Goal: Task Accomplishment & Management: Complete application form

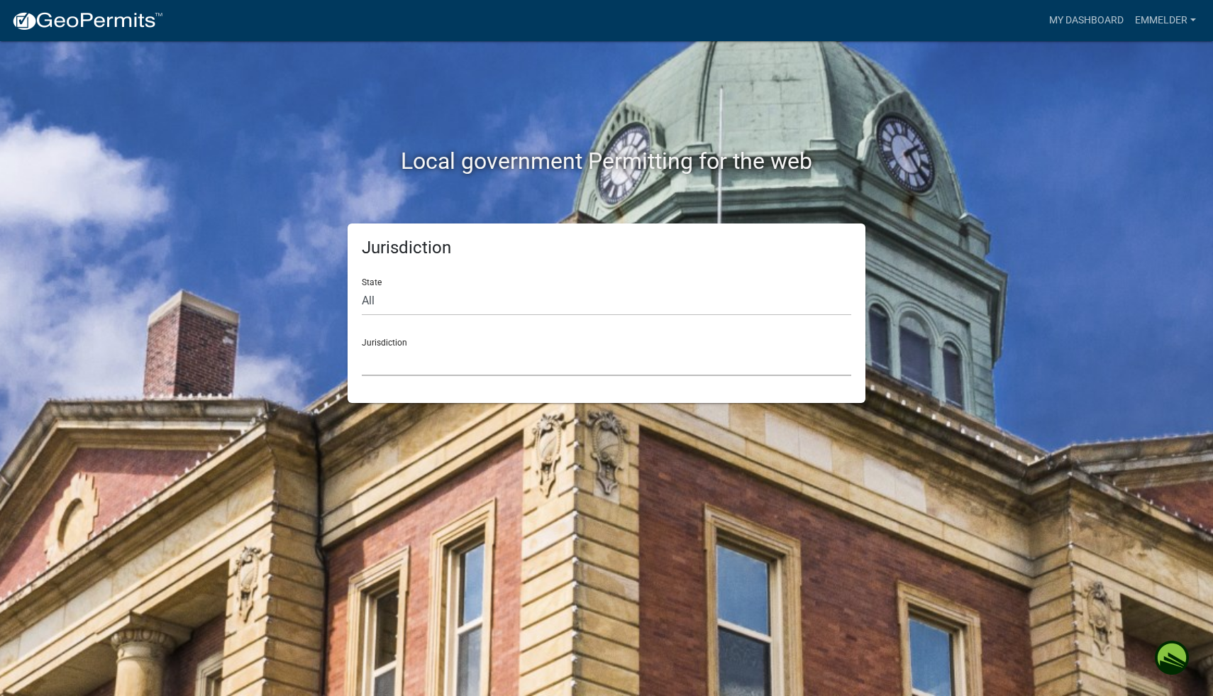
click at [454, 348] on select "[GEOGRAPHIC_DATA], [US_STATE] [GEOGRAPHIC_DATA], [US_STATE][PERSON_NAME][GEOGRA…" at bounding box center [606, 361] width 489 height 29
click at [668, 352] on select "[GEOGRAPHIC_DATA], [US_STATE] [GEOGRAPHIC_DATA], [US_STATE][PERSON_NAME][GEOGRA…" at bounding box center [606, 361] width 489 height 29
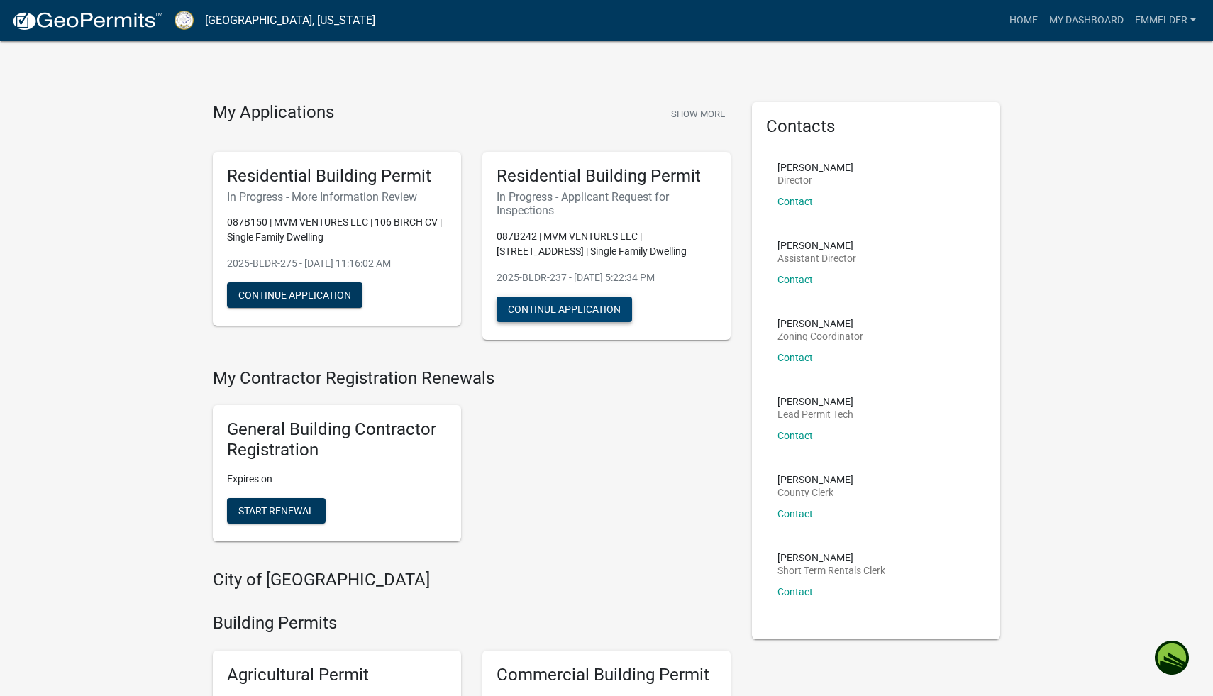
click at [612, 310] on button "Continue Application" at bounding box center [564, 309] width 135 height 26
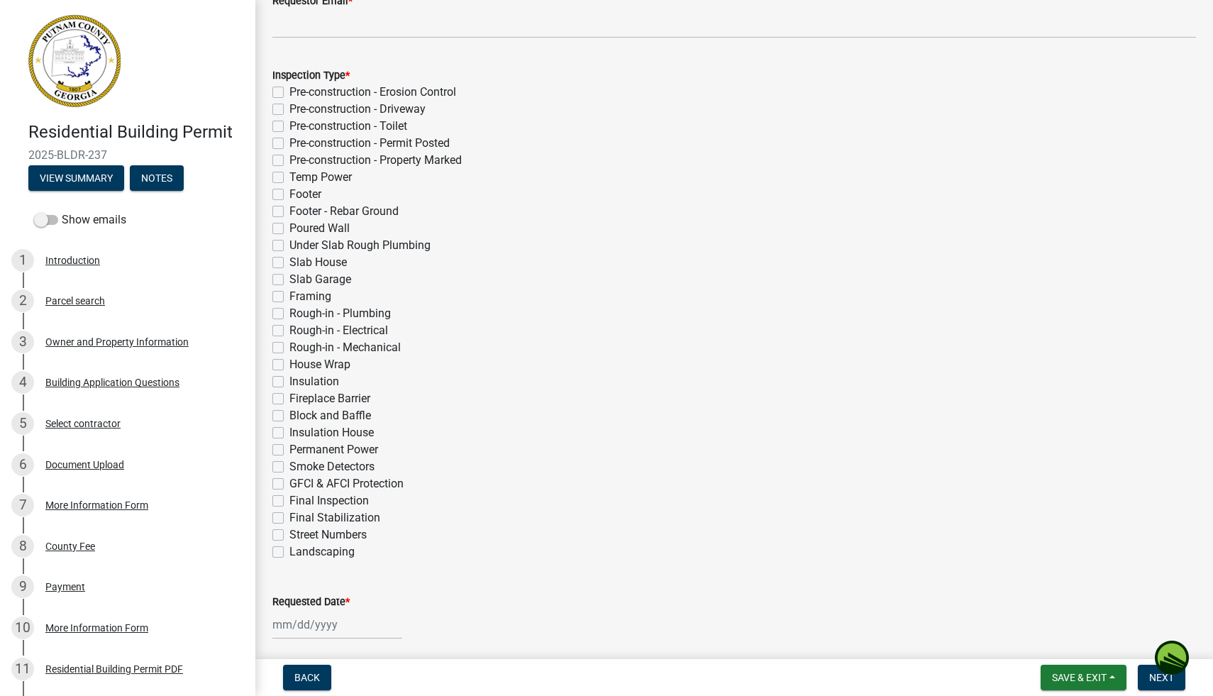
scroll to position [266, 0]
click at [289, 187] on label "Footer" at bounding box center [305, 190] width 32 height 17
click at [289, 187] on input "Footer" at bounding box center [293, 186] width 9 height 9
checkbox input "true"
checkbox input "false"
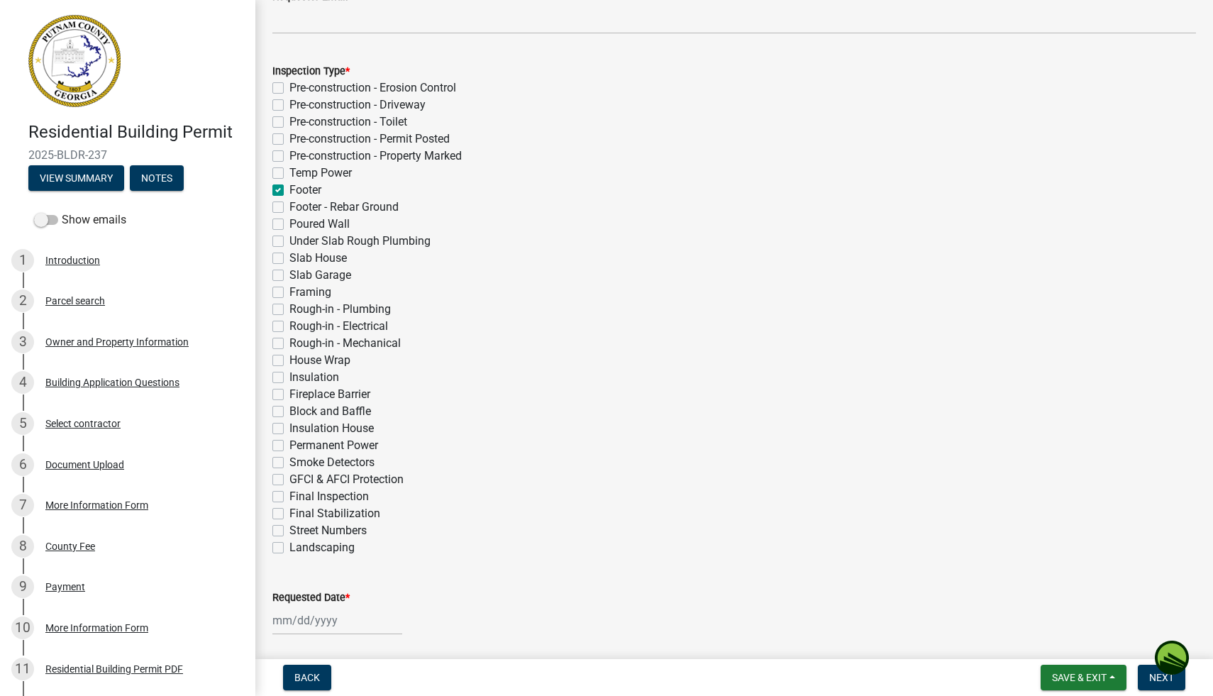
checkbox input "false"
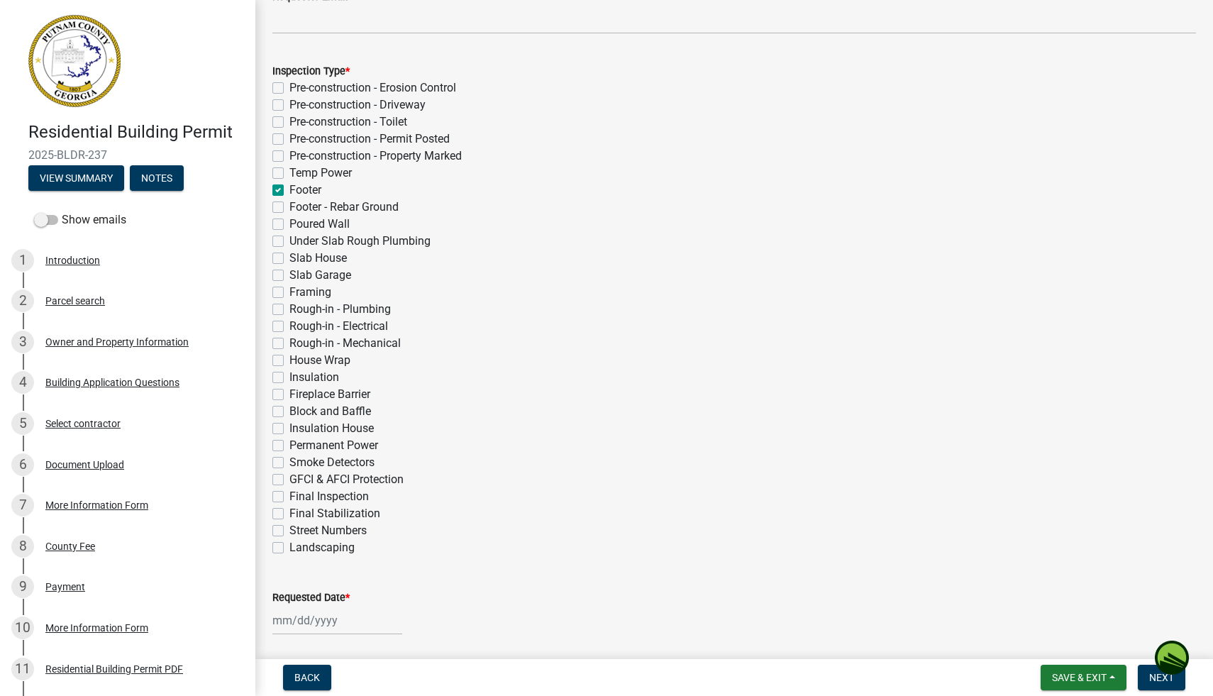
checkbox input "true"
checkbox input "false"
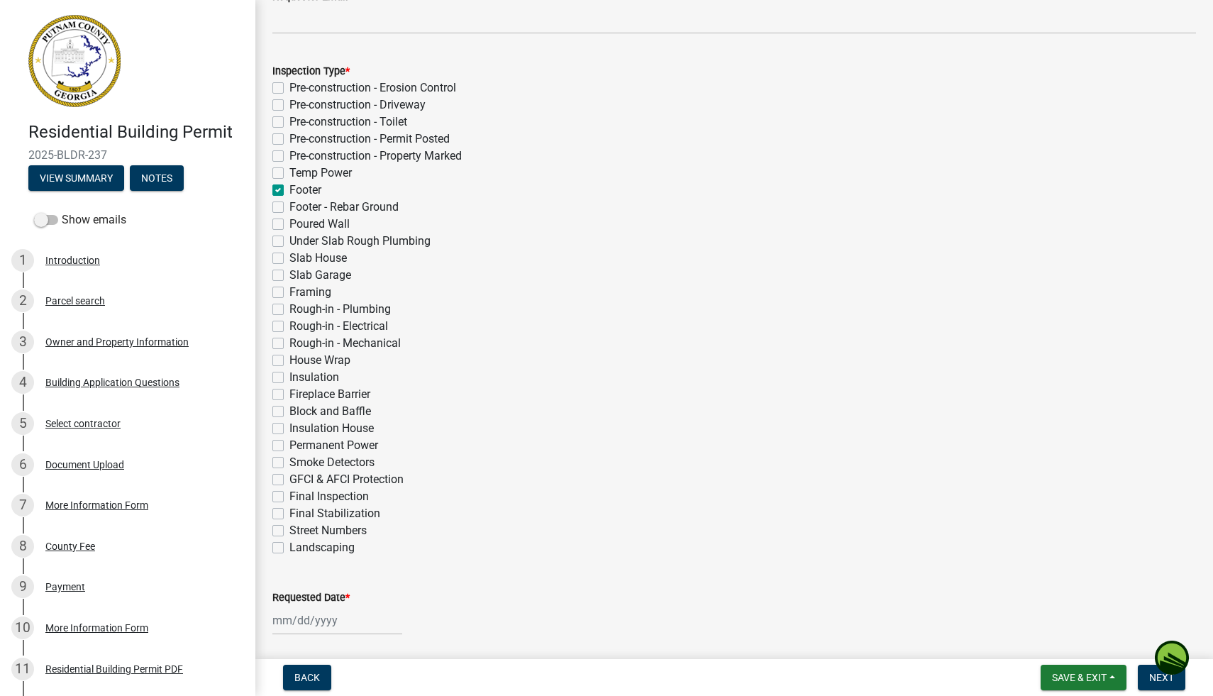
checkbox input "false"
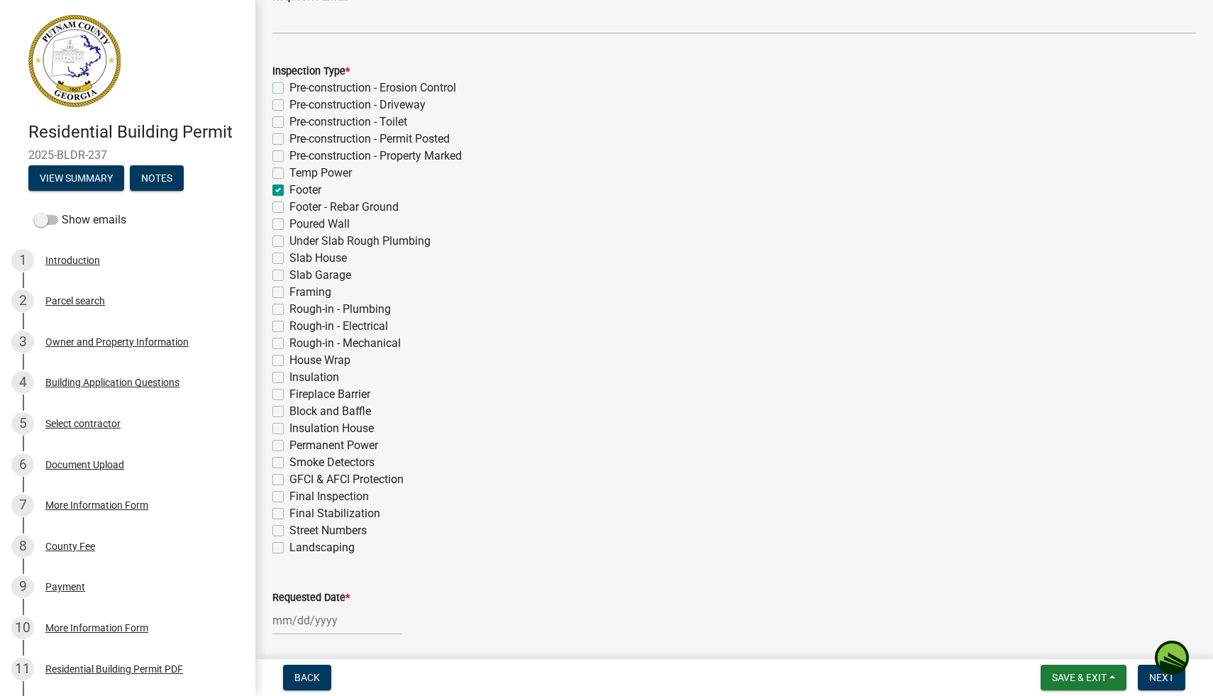
checkbox input "false"
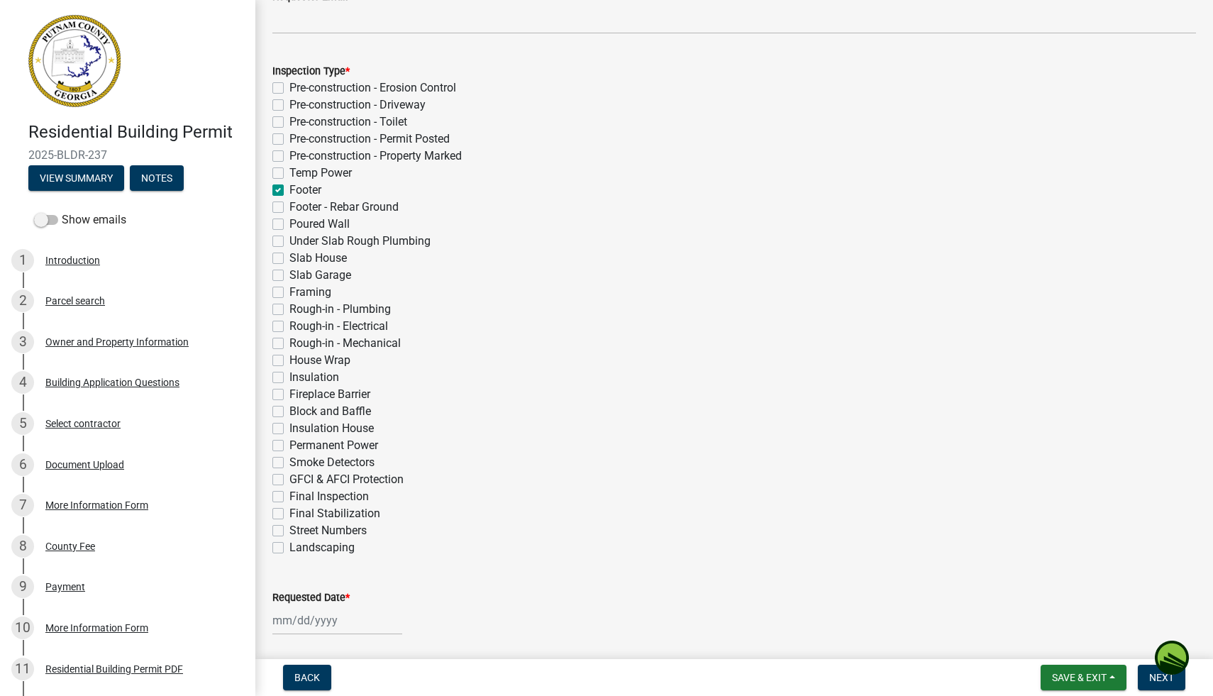
checkbox input "false"
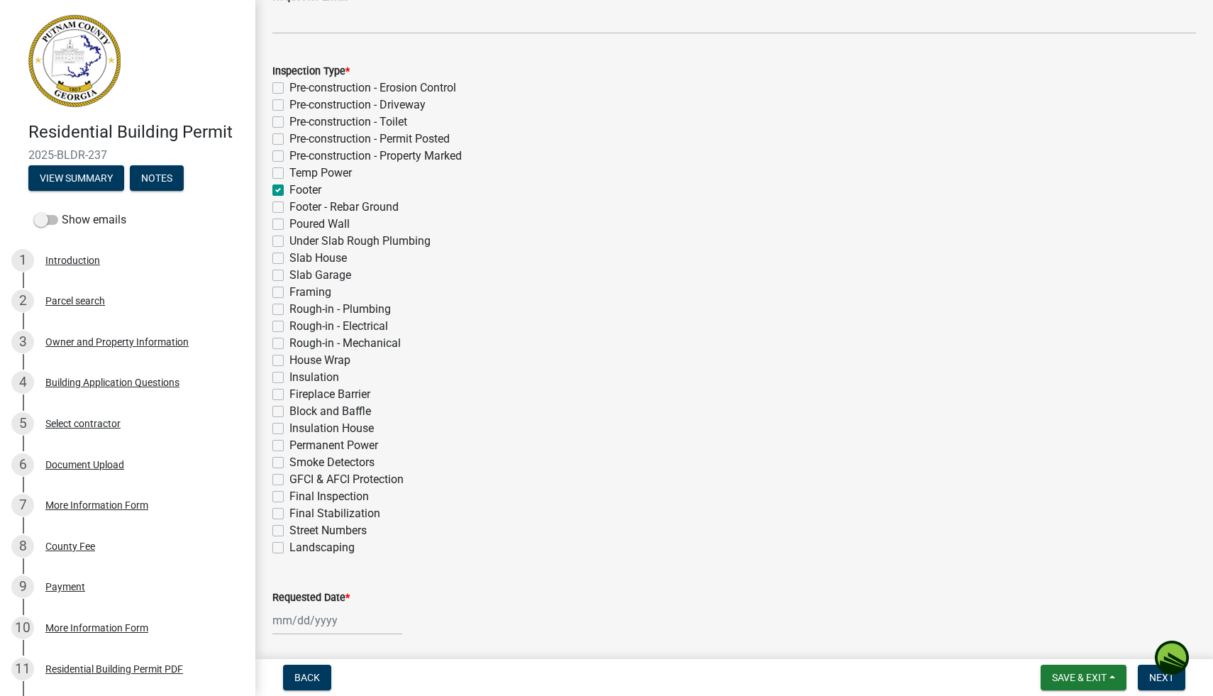
checkbox input "false"
click at [289, 202] on label "Footer - Rebar Ground" at bounding box center [343, 207] width 109 height 17
click at [289, 202] on input "Footer - Rebar Ground" at bounding box center [293, 203] width 9 height 9
checkbox input "true"
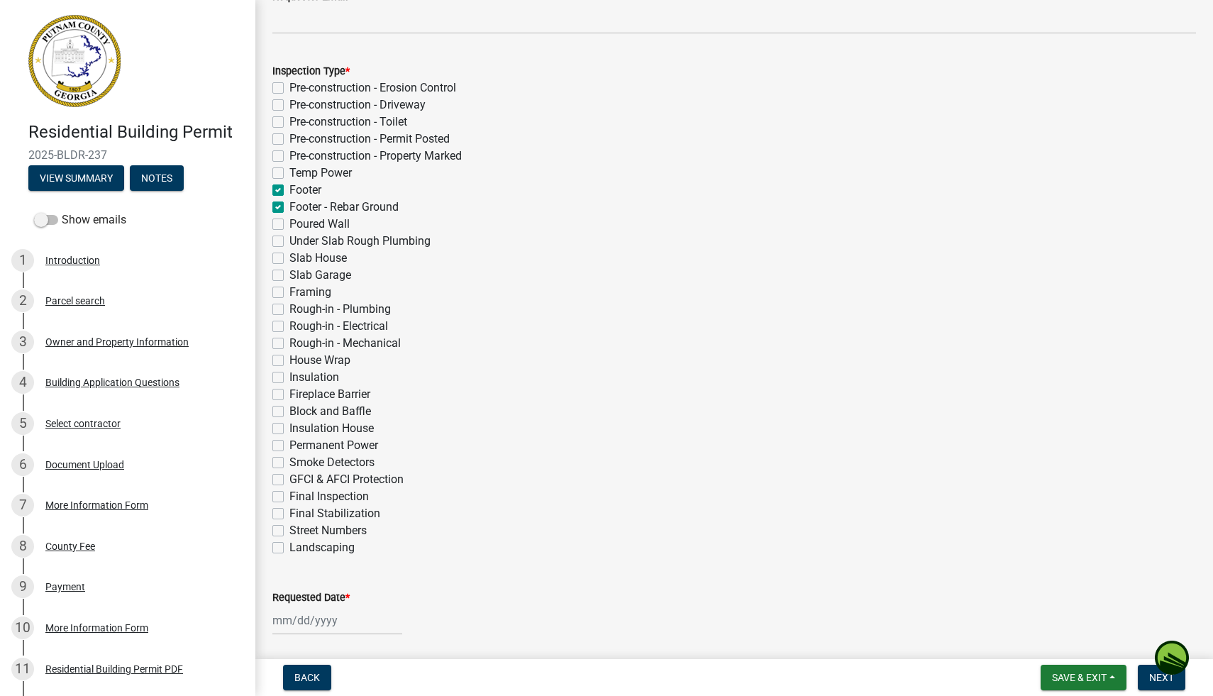
checkbox input "false"
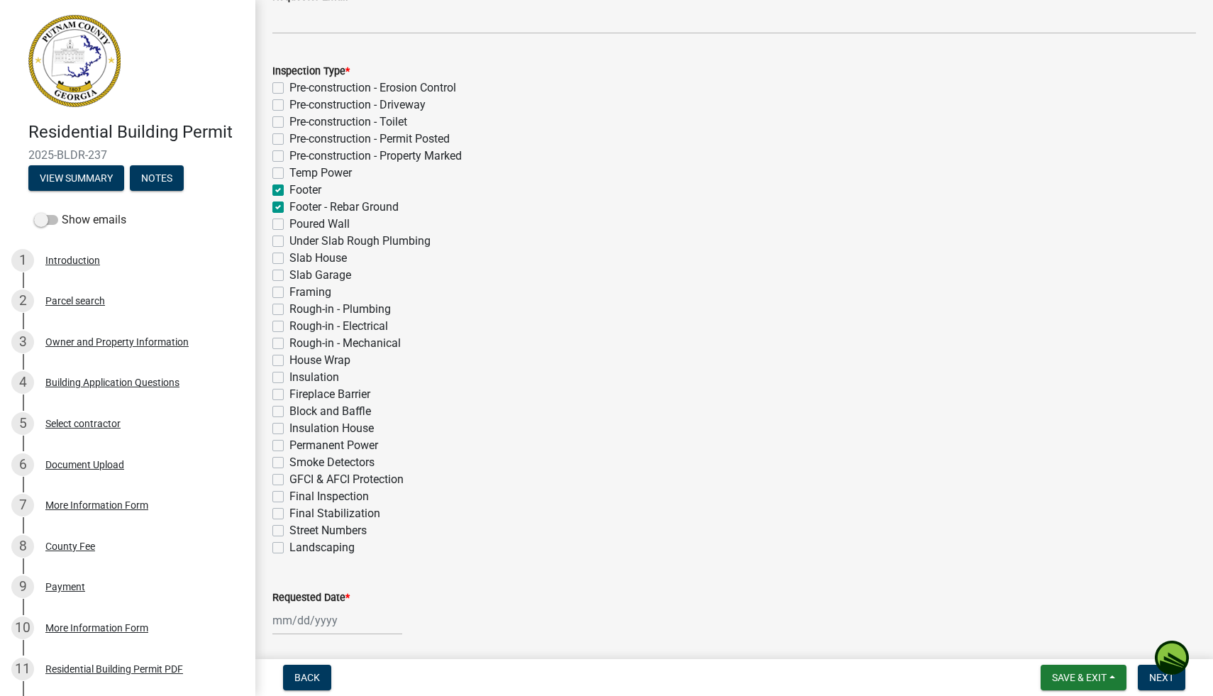
checkbox input "false"
checkbox input "true"
checkbox input "false"
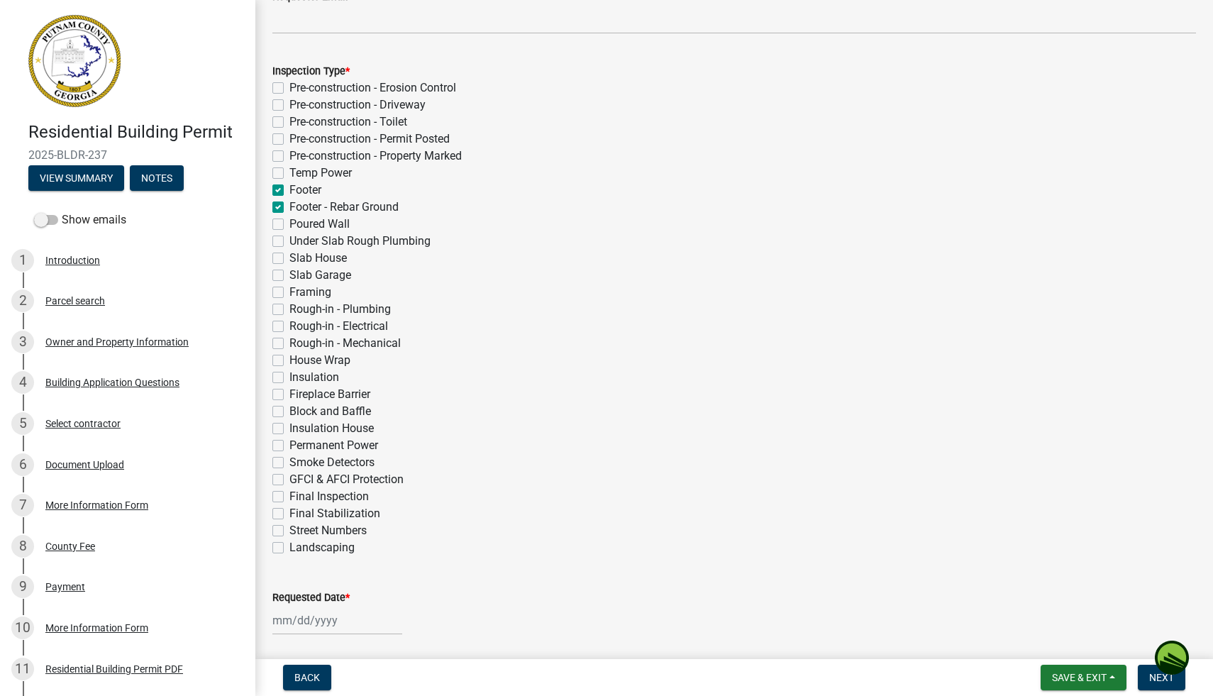
checkbox input "false"
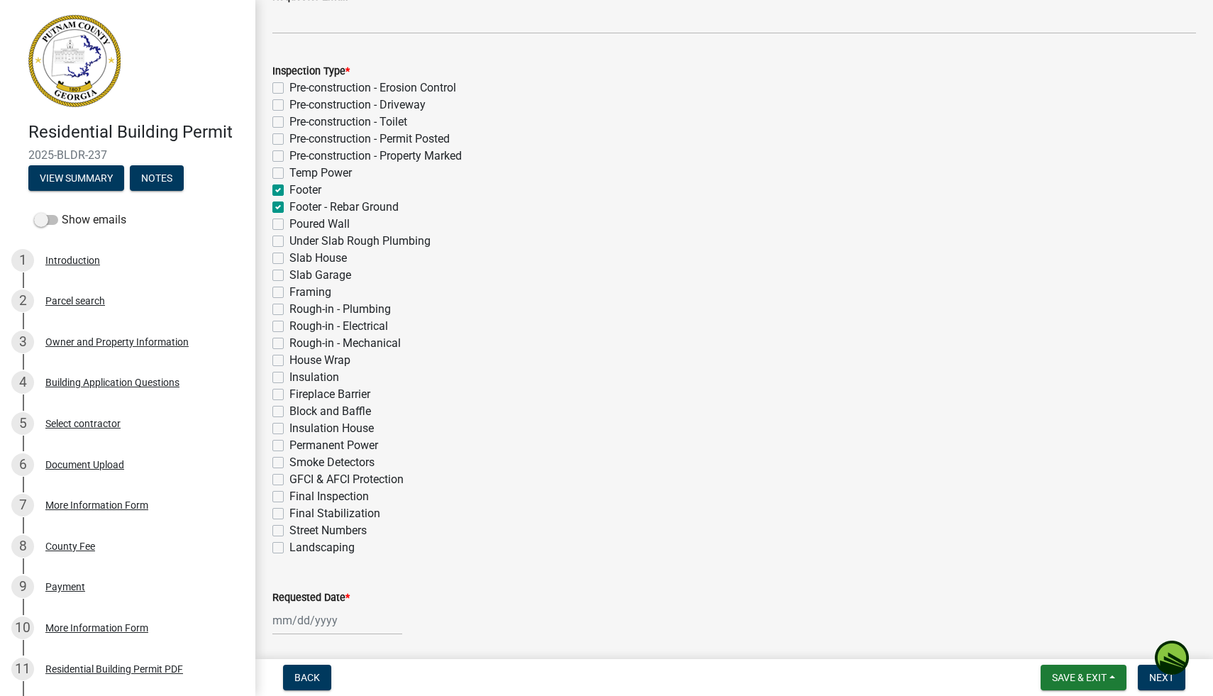
checkbox input "false"
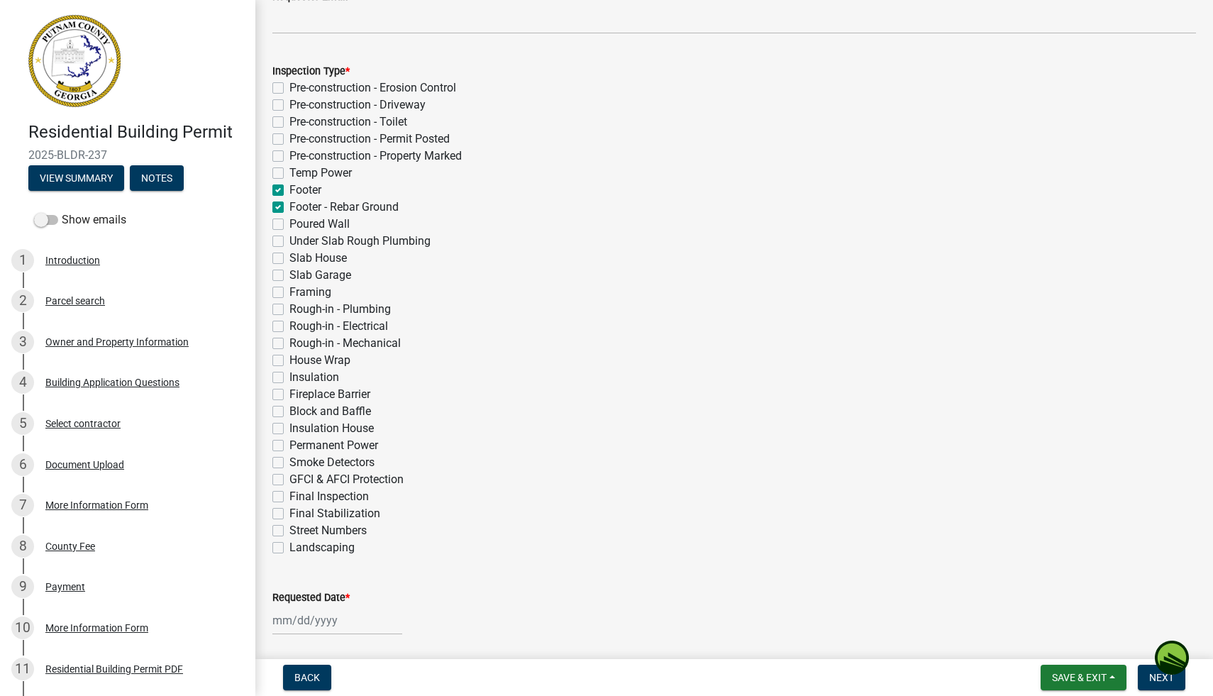
checkbox input "false"
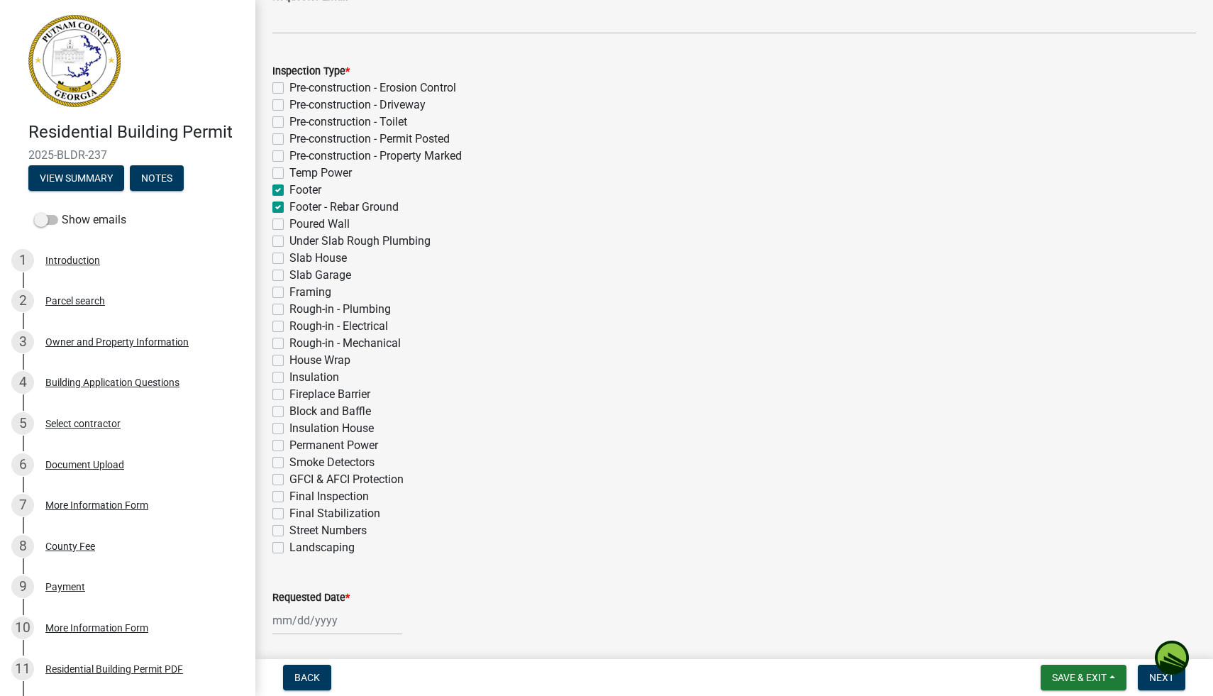
checkbox input "false"
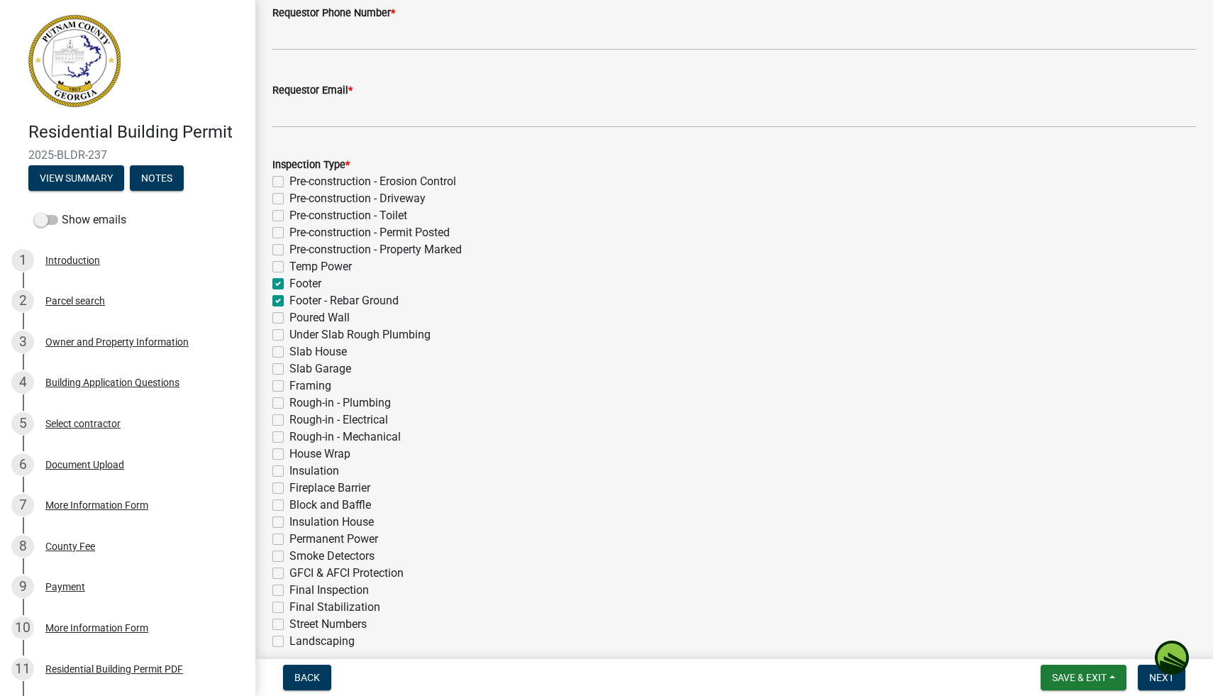
scroll to position [0, 0]
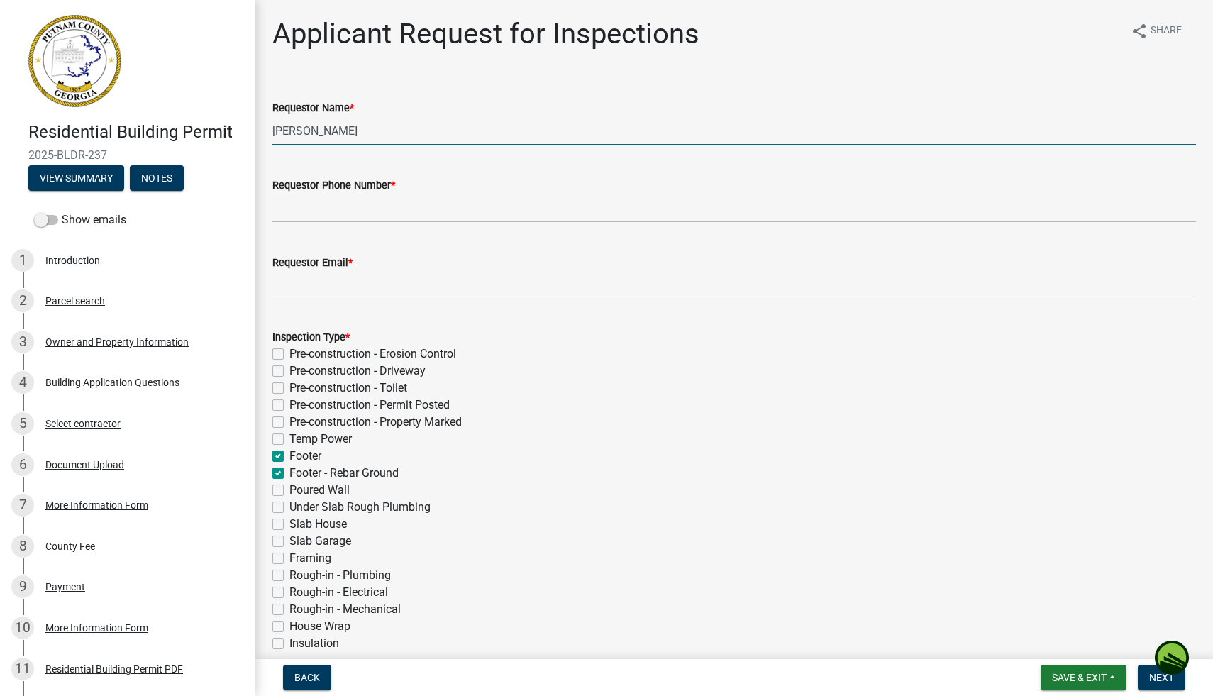
click at [460, 130] on input "[PERSON_NAME]" at bounding box center [733, 130] width 923 height 29
drag, startPoint x: 460, startPoint y: 130, endPoint x: 192, endPoint y: 126, distance: 268.8
click at [192, 126] on div "Residential Building Permit 2025-BLDR-237 View Summary Notes Show emails 1 Intr…" at bounding box center [606, 348] width 1213 height 696
type input "[PERSON_NAME]"
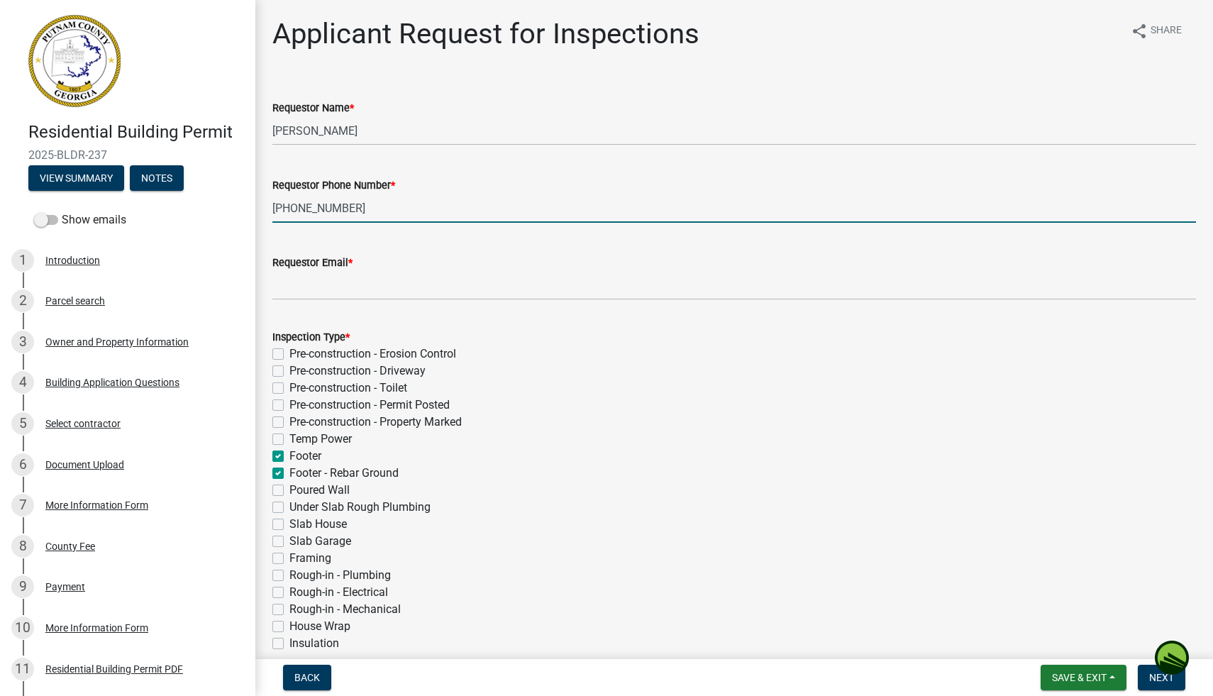
type input "[PHONE_NUMBER]"
click at [314, 279] on input "Requestor Email *" at bounding box center [733, 285] width 923 height 29
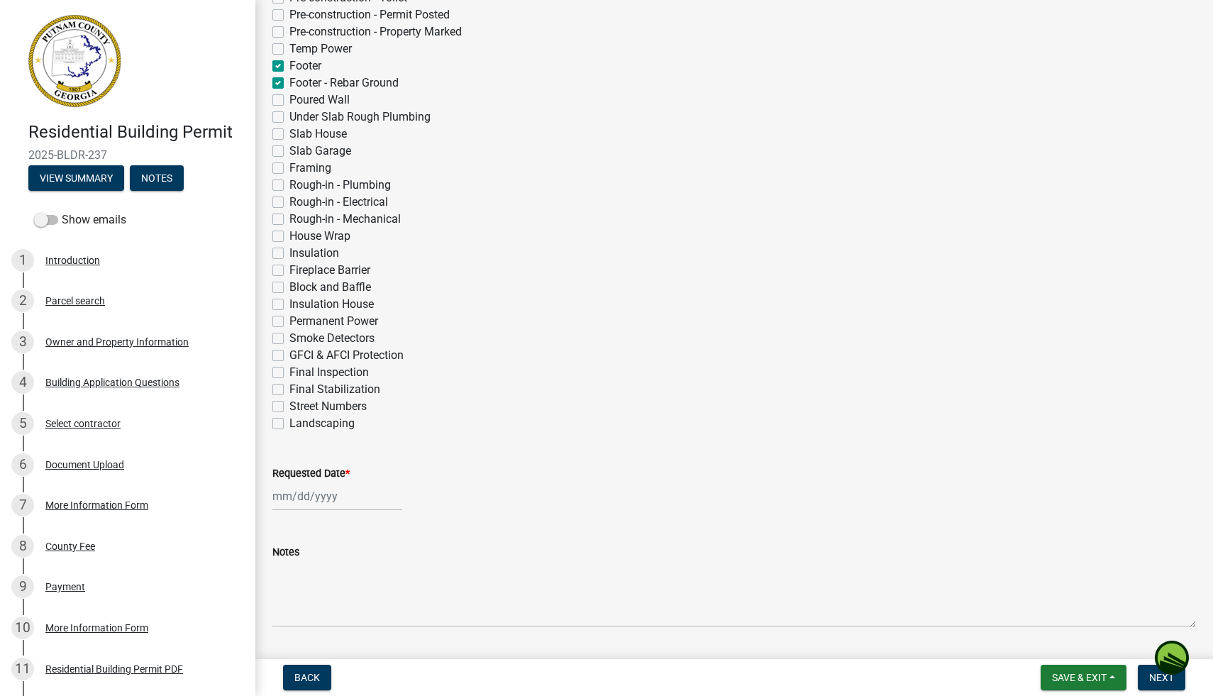
scroll to position [431, 0]
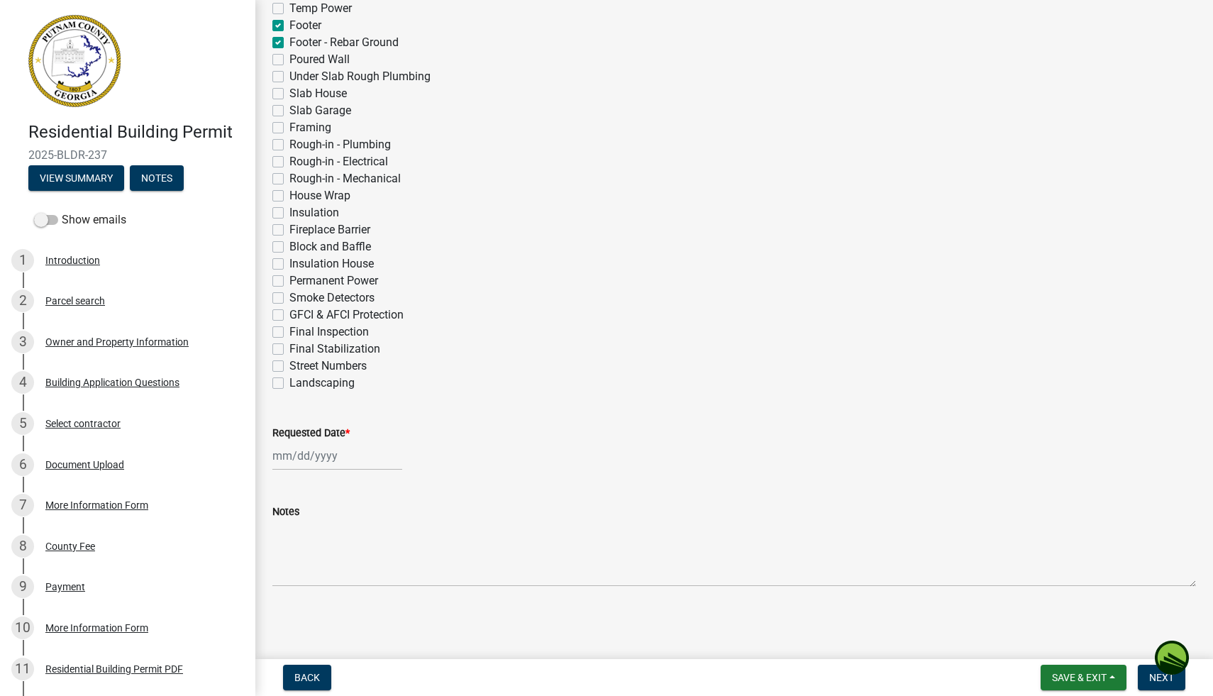
type input "[EMAIL_ADDRESS][DOMAIN_NAME]"
click at [279, 458] on div at bounding box center [337, 455] width 130 height 29
select select "10"
select select "2025"
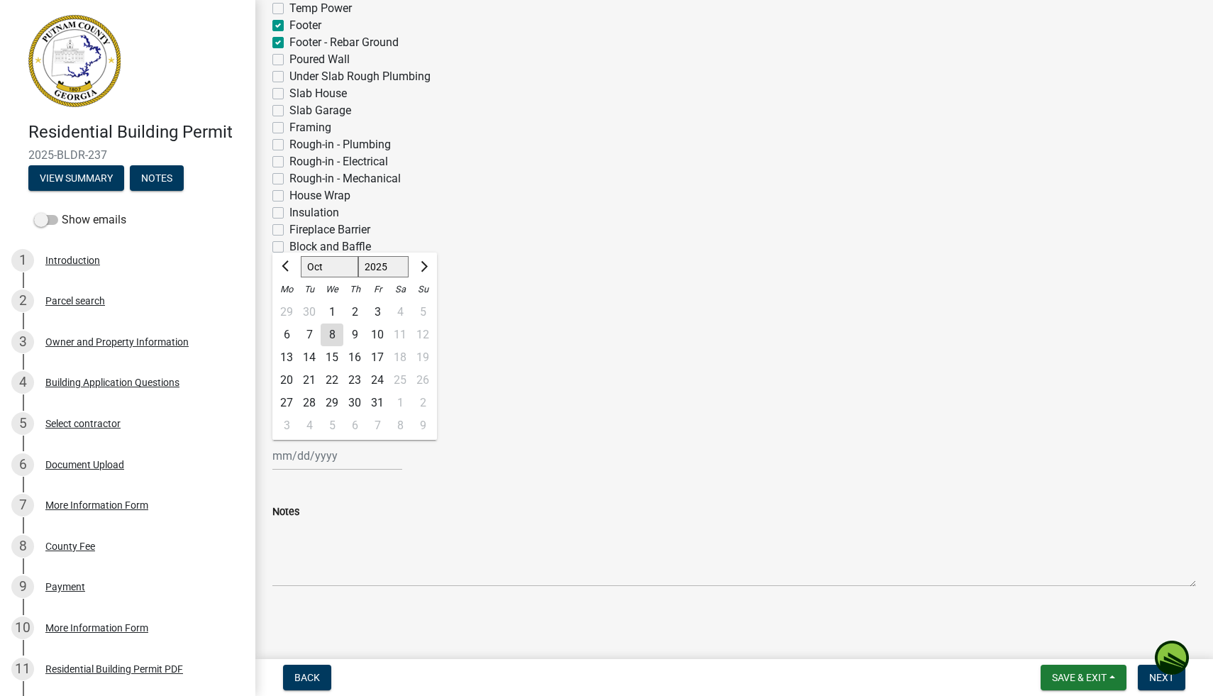
click at [336, 339] on div "8" at bounding box center [332, 334] width 23 height 23
type input "[DATE]"
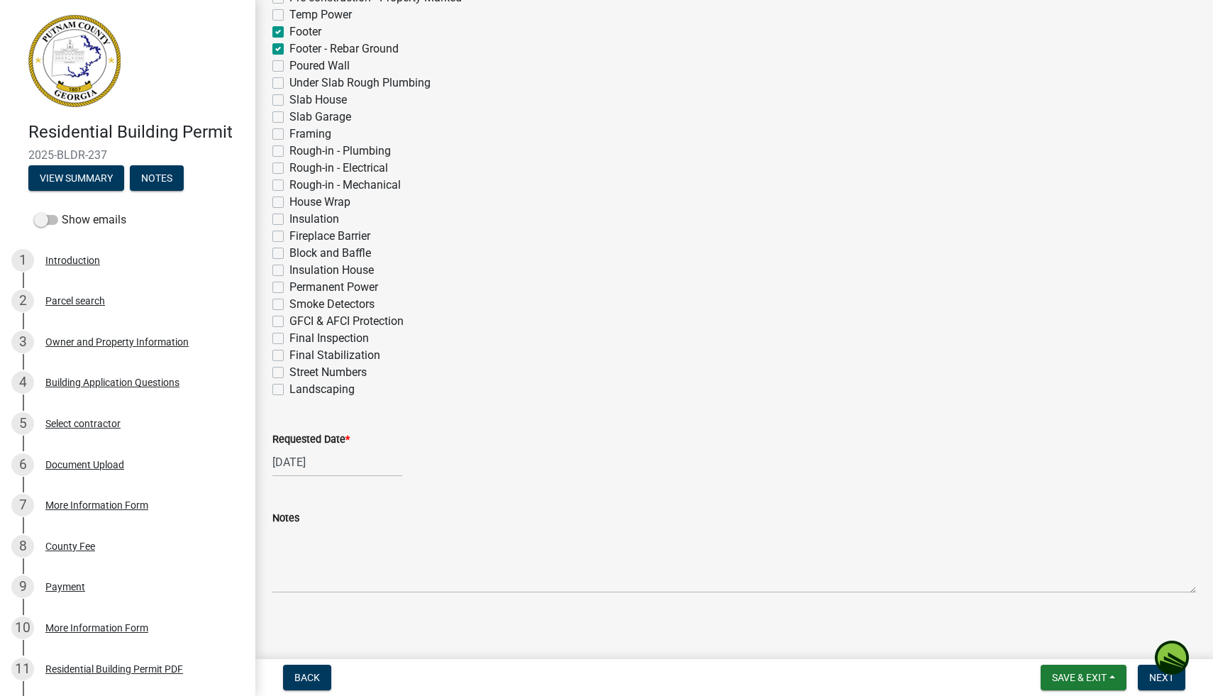
scroll to position [423, 0]
click at [1165, 677] on span "Next" at bounding box center [1161, 677] width 25 height 11
